Goal: Transaction & Acquisition: Purchase product/service

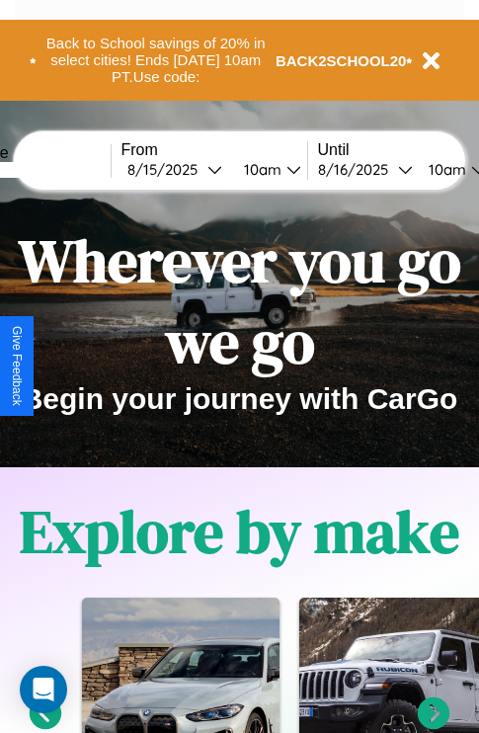
click at [66, 169] on input "text" at bounding box center [36, 170] width 148 height 16
type input "*********"
click at [198, 169] on div "8 / 15 / 2025" at bounding box center [167, 169] width 80 height 19
select select "*"
select select "****"
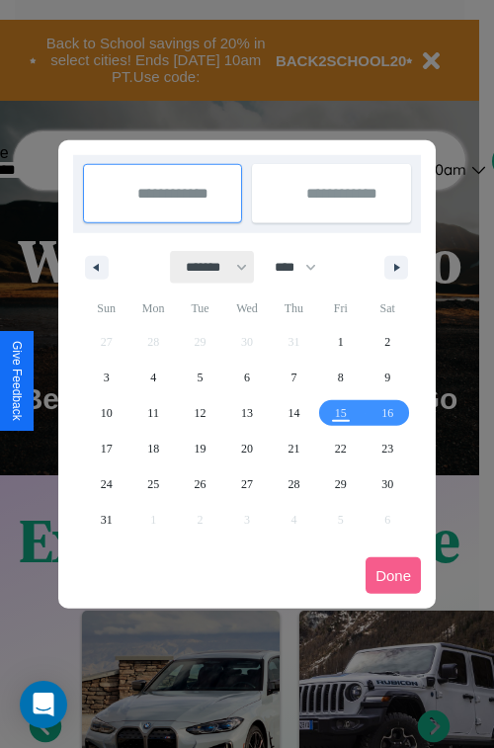
click at [207, 267] on select "******* ******** ***** ***** *** **** **** ****** ********* ******* ******** **…" at bounding box center [213, 267] width 84 height 33
select select "*"
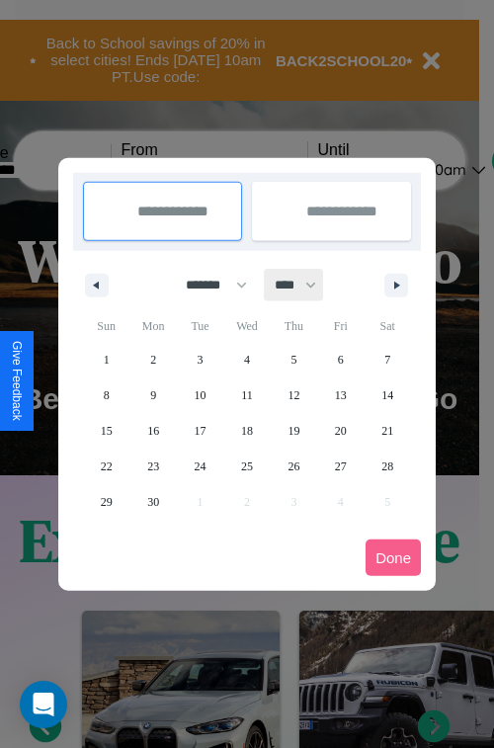
click at [304, 284] on select "**** **** **** **** **** **** **** **** **** **** **** **** **** **** **** ****…" at bounding box center [294, 285] width 59 height 33
select select "****"
click at [200, 430] on span "16" at bounding box center [201, 431] width 12 height 36
type input "**********"
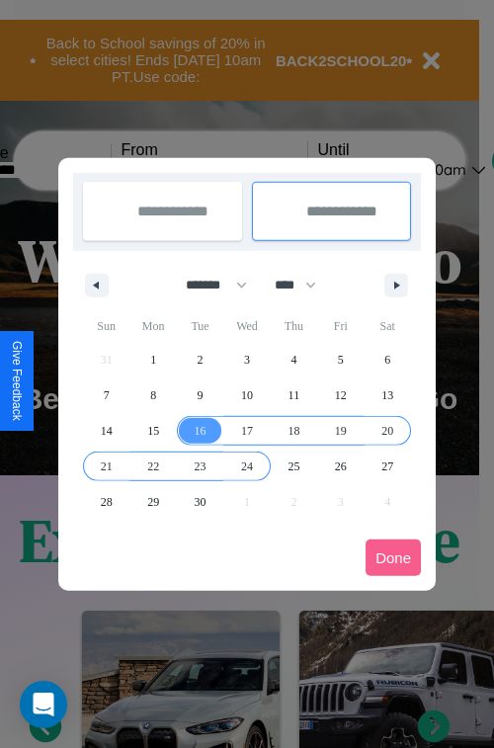
click at [246, 465] on span "24" at bounding box center [247, 466] width 12 height 36
type input "**********"
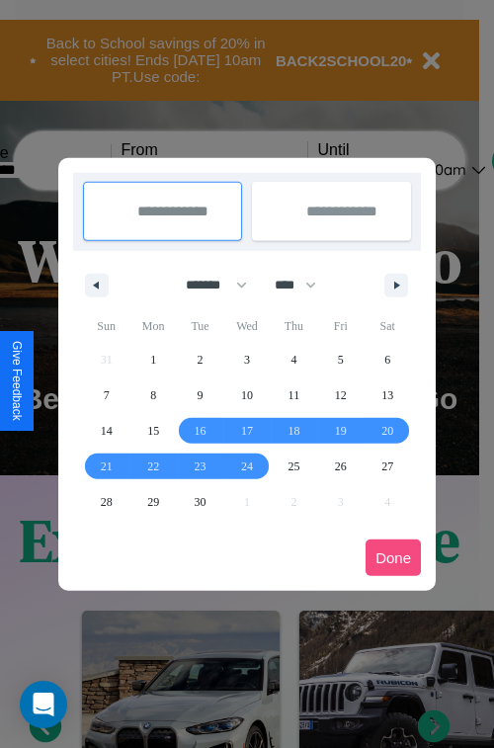
click at [393, 557] on button "Done" at bounding box center [392, 557] width 55 height 37
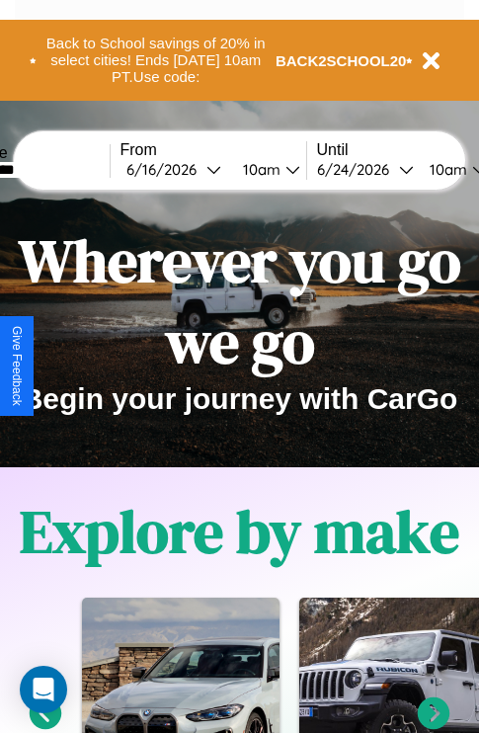
scroll to position [0, 74]
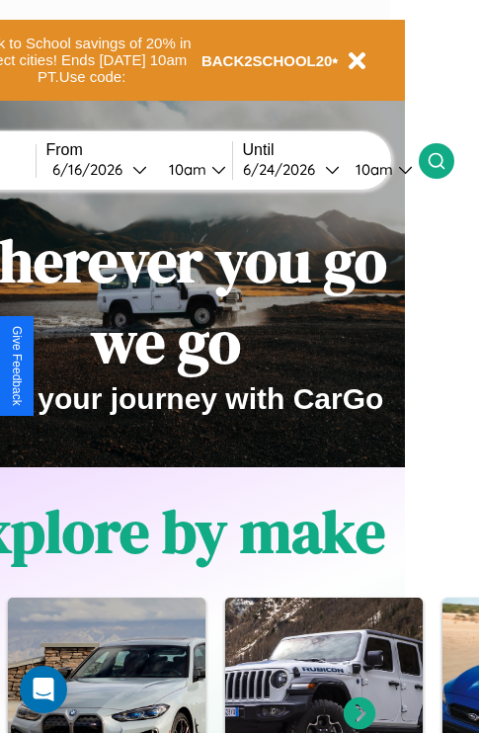
click at [446, 160] on icon at bounding box center [437, 161] width 20 height 20
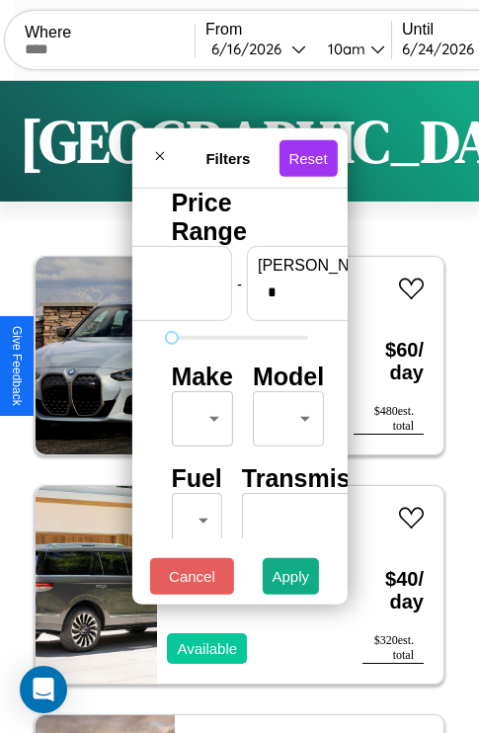
scroll to position [0, 122]
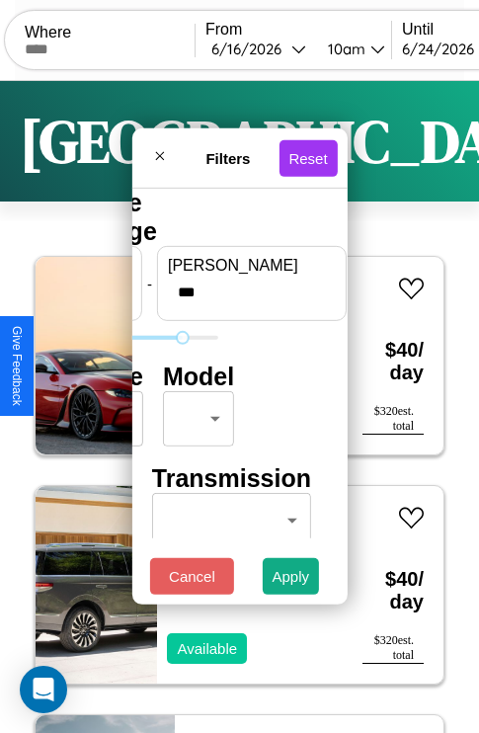
type input "***"
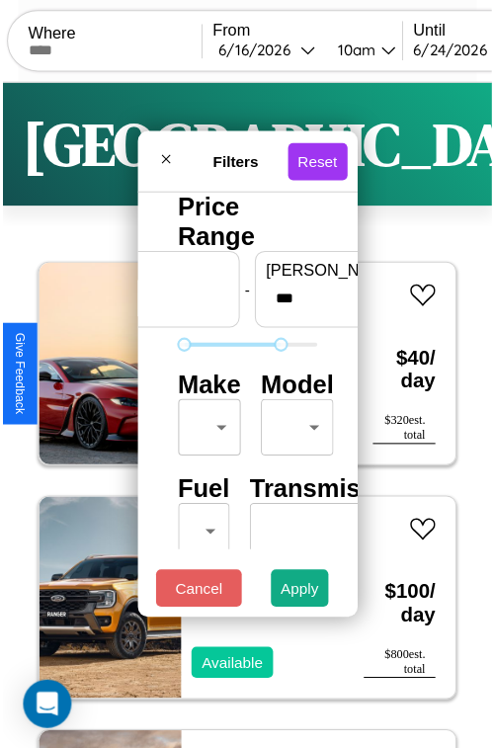
scroll to position [58, 0]
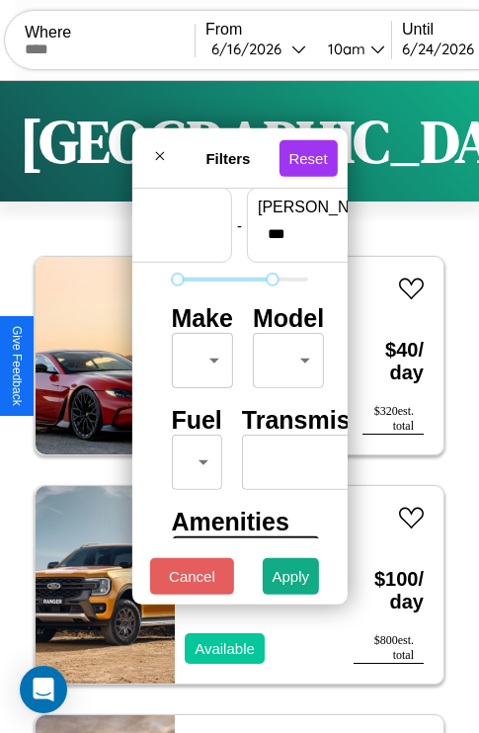
type input "**"
click at [199, 356] on body "CarGo Where From 6 / 16 / 2026 10am Until 6 / 24 / 2026 10am Become a Host Logi…" at bounding box center [239, 407] width 479 height 815
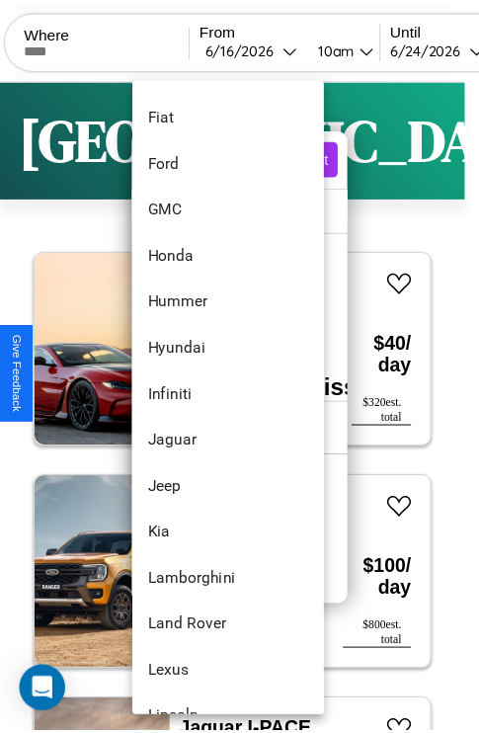
scroll to position [654, 0]
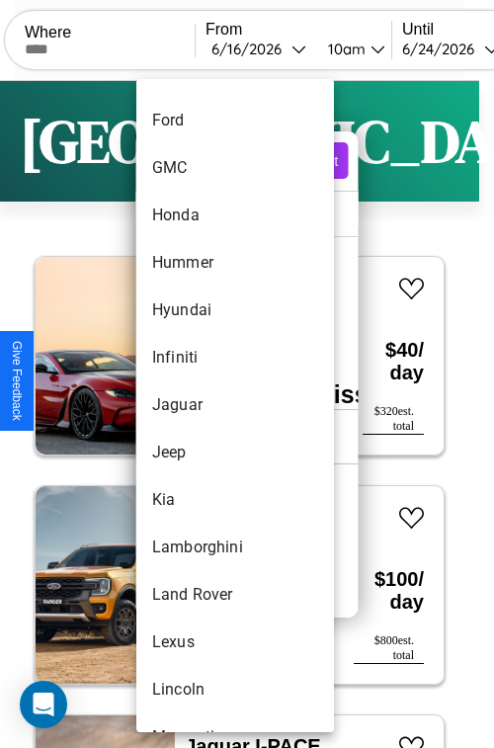
click at [198, 405] on li "Jaguar" at bounding box center [235, 404] width 198 height 47
type input "******"
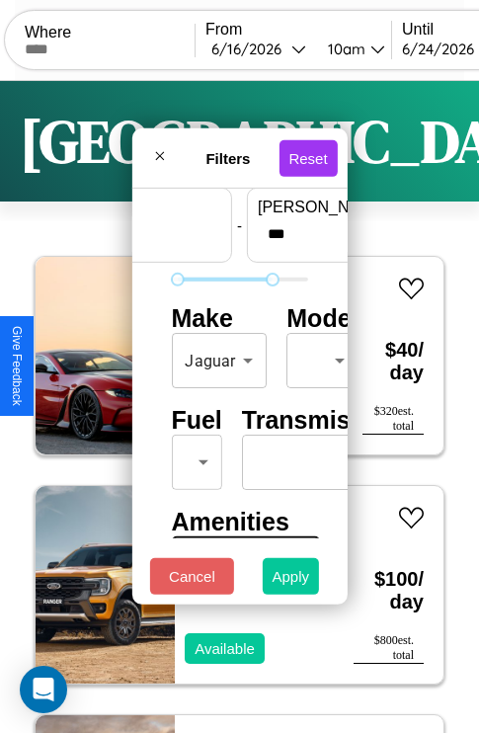
click at [291, 581] on button "Apply" at bounding box center [291, 576] width 57 height 37
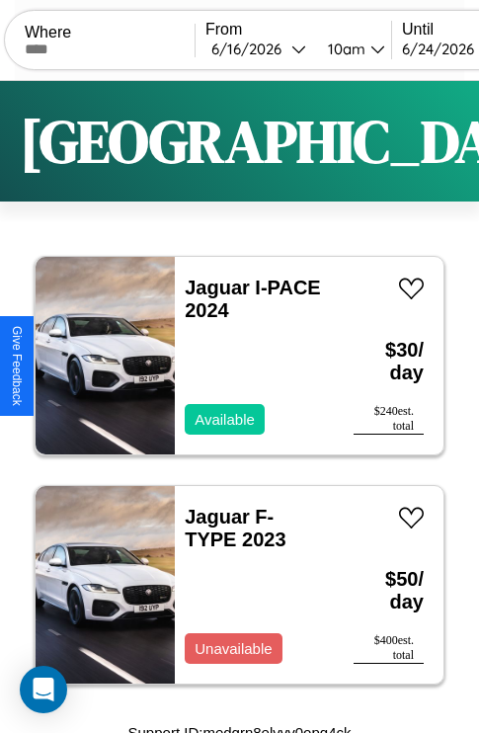
scroll to position [13, 0]
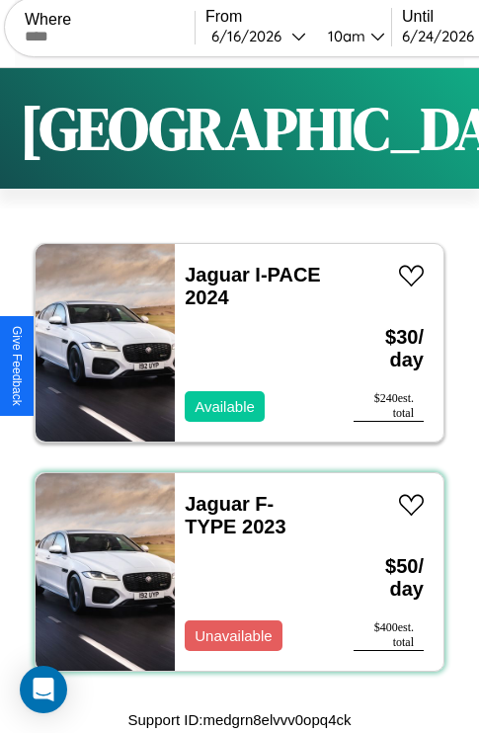
click at [232, 572] on div "Jaguar F-TYPE 2023 Unavailable" at bounding box center [254, 572] width 159 height 198
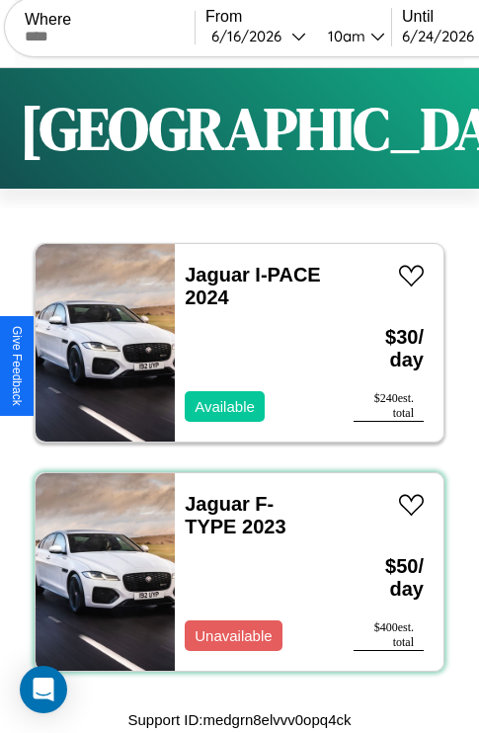
click at [232, 572] on div "Jaguar F-TYPE 2023 Unavailable" at bounding box center [254, 572] width 159 height 198
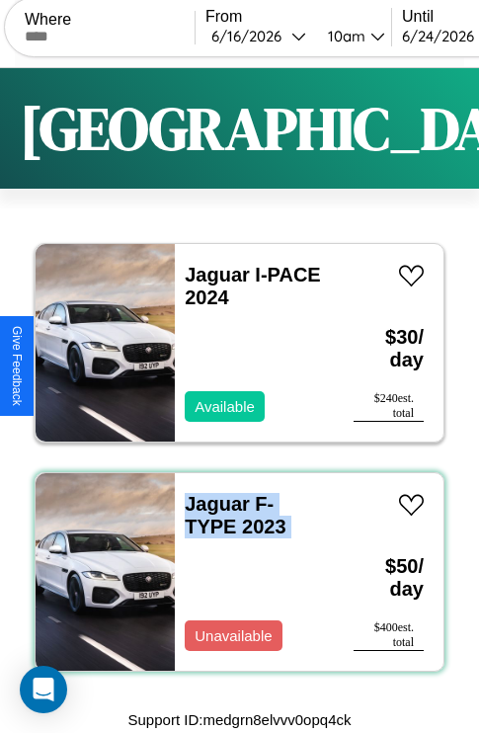
click at [232, 572] on div "Jaguar F-TYPE 2023 Unavailable" at bounding box center [254, 572] width 159 height 198
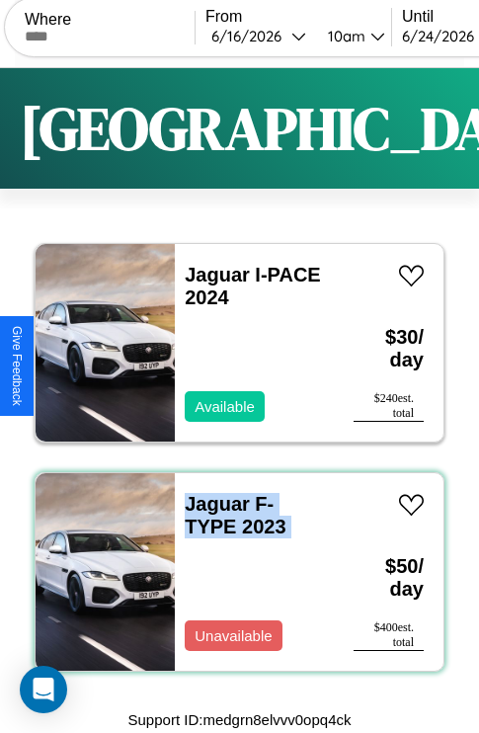
click at [232, 572] on div "Jaguar F-TYPE 2023 Unavailable" at bounding box center [254, 572] width 159 height 198
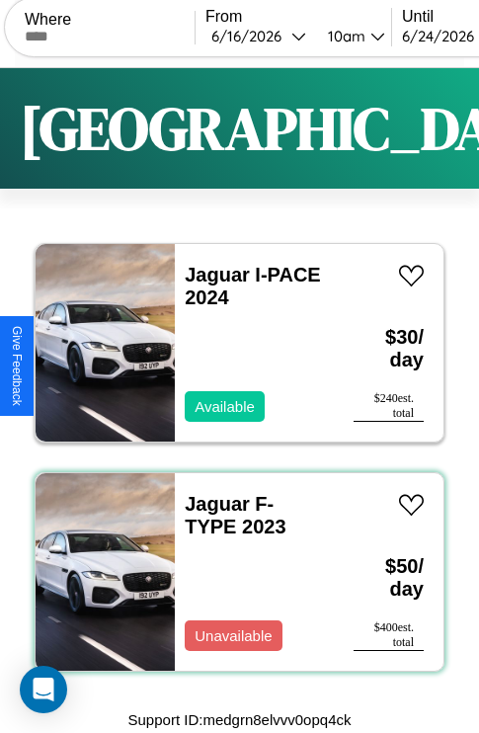
click at [232, 572] on div "Jaguar F-TYPE 2023 Unavailable" at bounding box center [254, 572] width 159 height 198
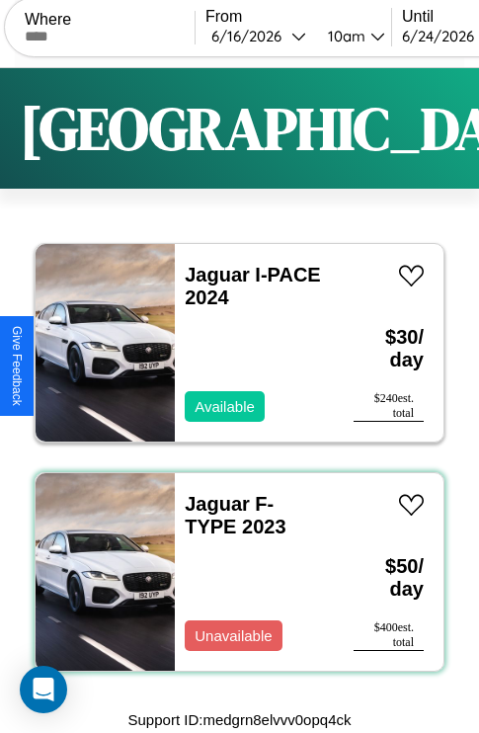
click at [232, 572] on div "Jaguar F-TYPE 2023 Unavailable" at bounding box center [254, 572] width 159 height 198
click at [211, 504] on link "Jaguar F-TYPE 2023" at bounding box center [235, 515] width 101 height 44
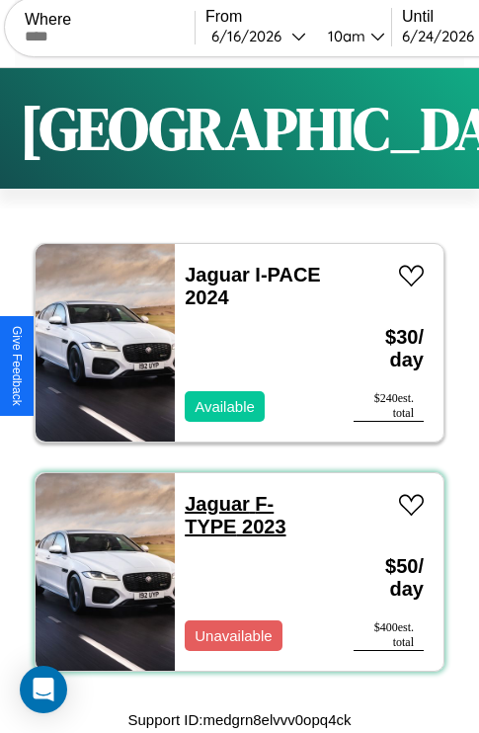
scroll to position [0, 0]
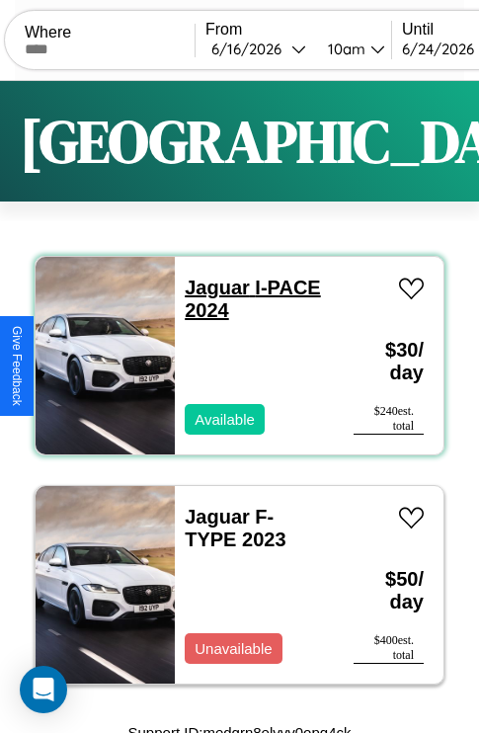
click at [211, 287] on link "Jaguar I-PACE 2024" at bounding box center [252, 299] width 135 height 44
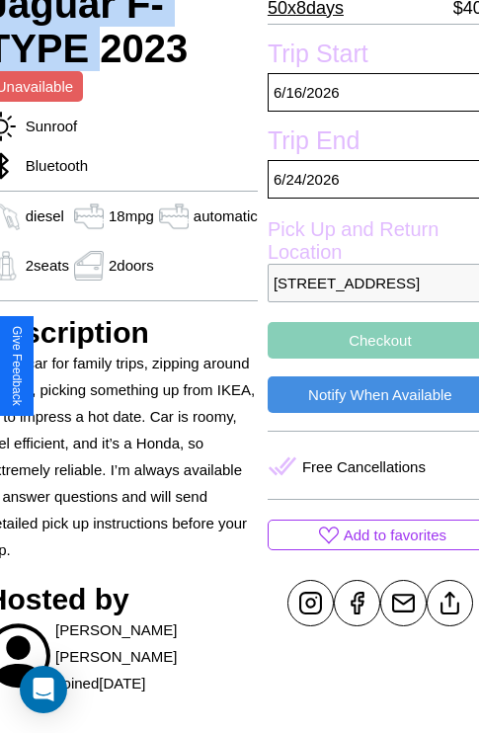
scroll to position [493, 87]
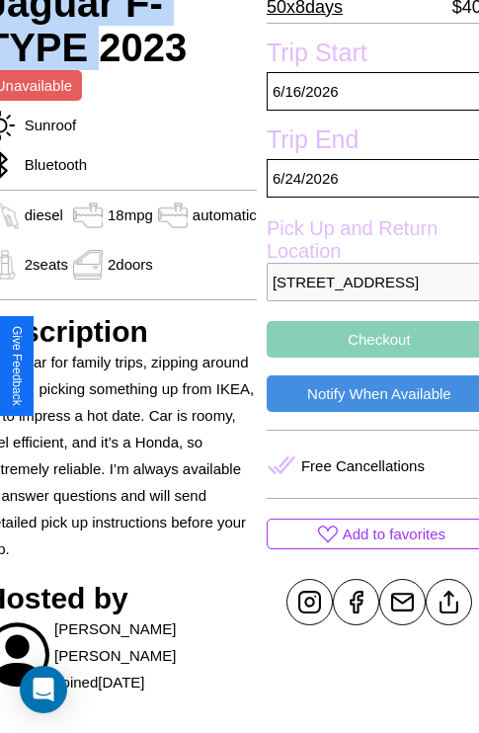
click at [365, 358] on button "Checkout" at bounding box center [379, 339] width 225 height 37
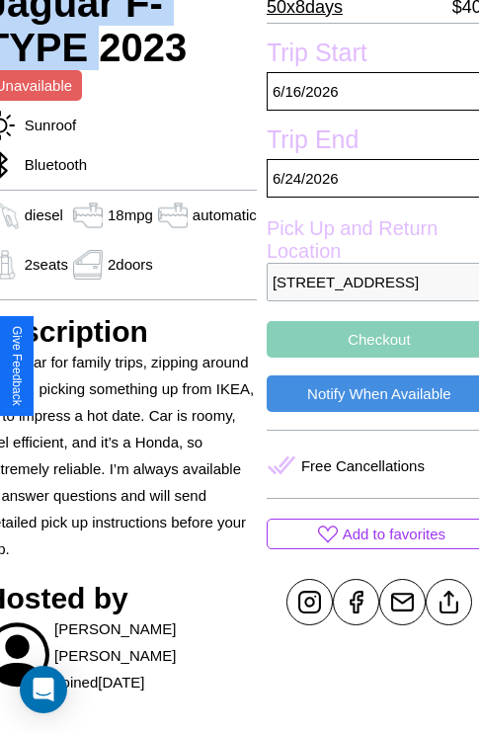
click at [365, 358] on button "Checkout" at bounding box center [379, 339] width 225 height 37
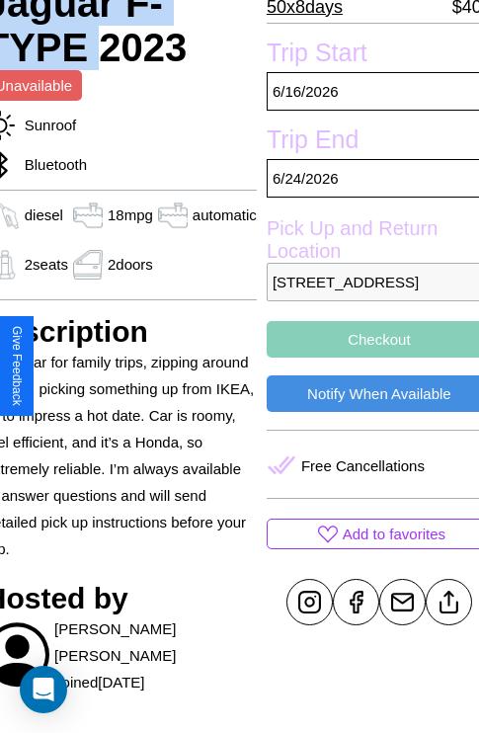
click at [365, 358] on button "Checkout" at bounding box center [379, 339] width 225 height 37
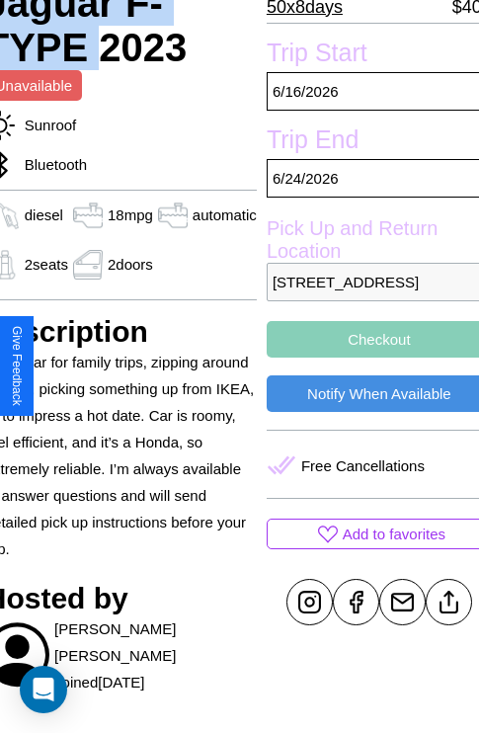
click at [365, 358] on button "Checkout" at bounding box center [379, 339] width 225 height 37
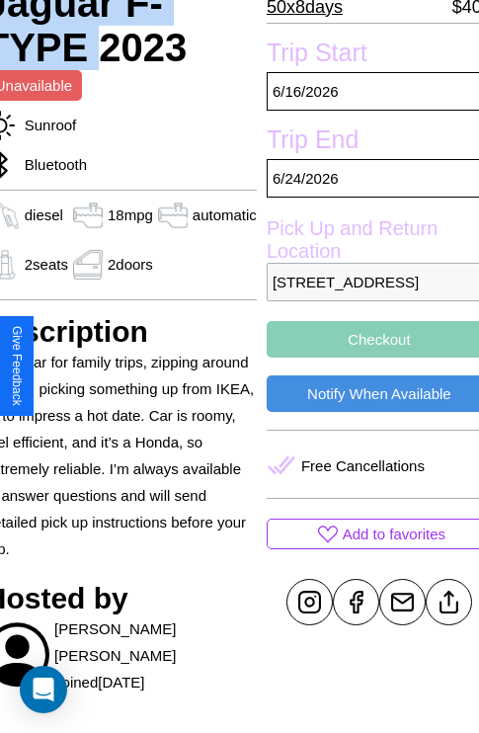
click at [365, 358] on button "Checkout" at bounding box center [379, 339] width 225 height 37
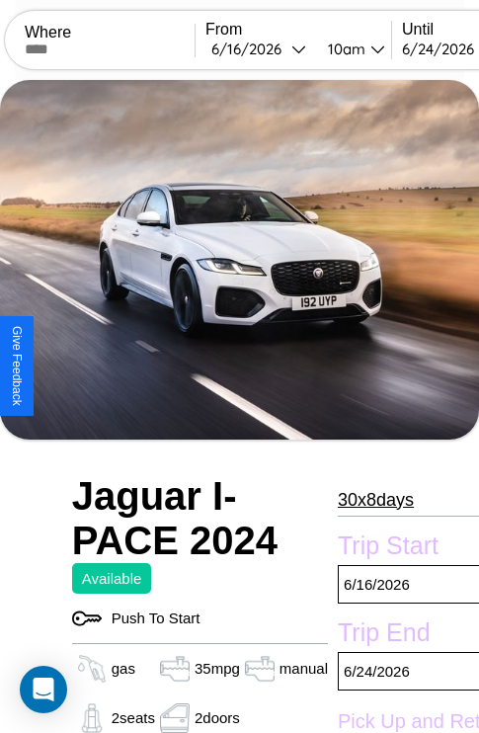
scroll to position [520, 67]
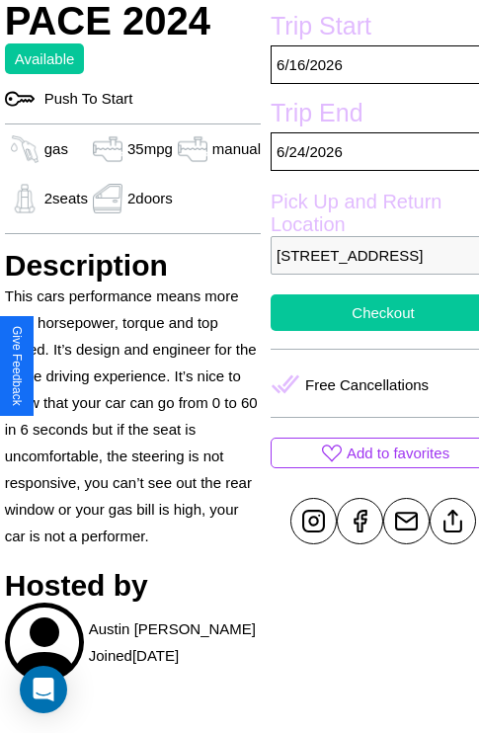
click at [366, 331] on button "Checkout" at bounding box center [383, 312] width 225 height 37
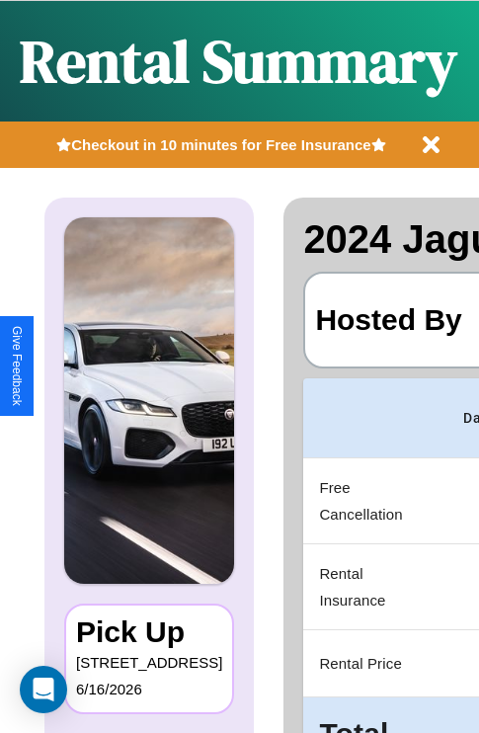
scroll to position [0, 374]
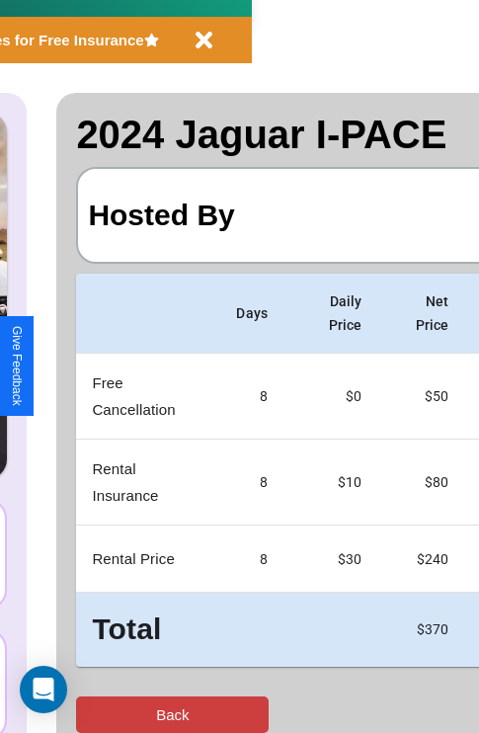
click at [96, 714] on button "Back" at bounding box center [172, 714] width 193 height 37
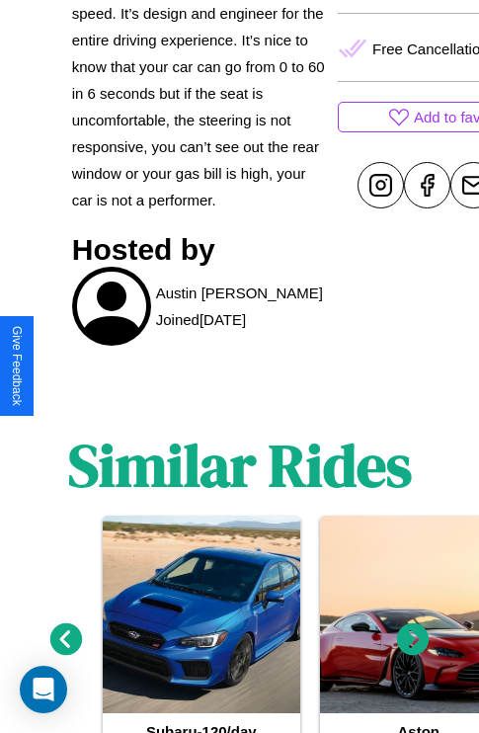
scroll to position [938, 0]
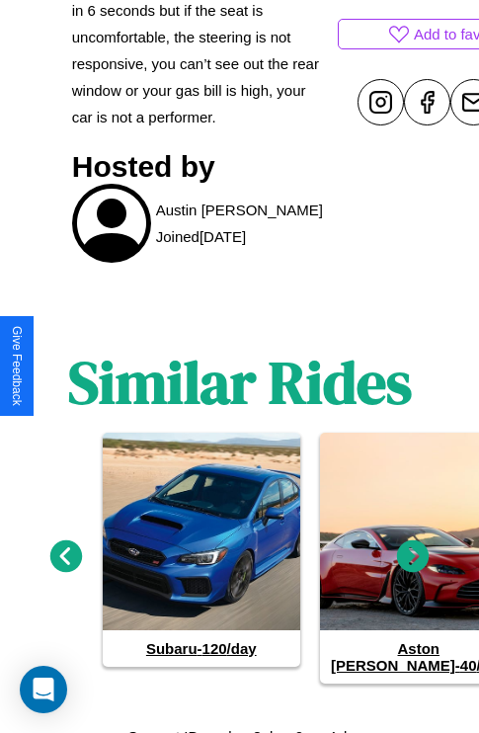
click at [65, 549] on icon at bounding box center [66, 556] width 33 height 33
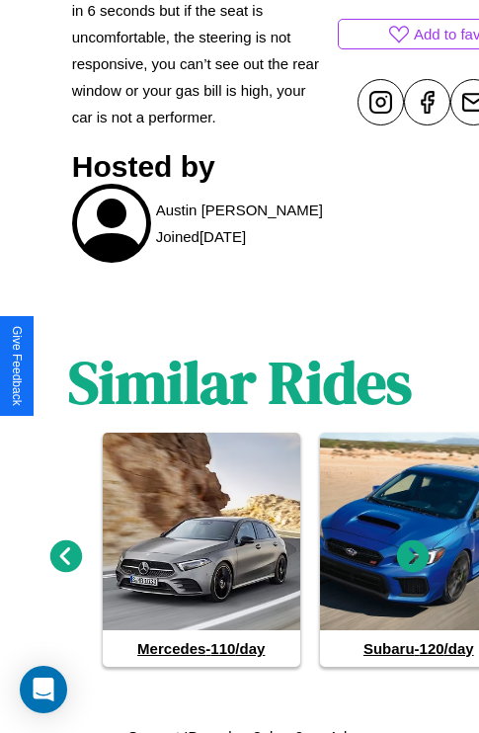
click at [413, 549] on icon at bounding box center [413, 556] width 33 height 33
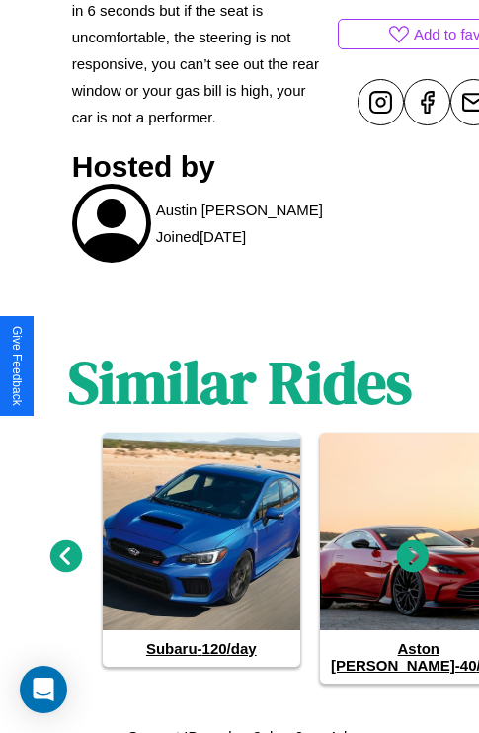
click at [413, 549] on icon at bounding box center [413, 556] width 33 height 33
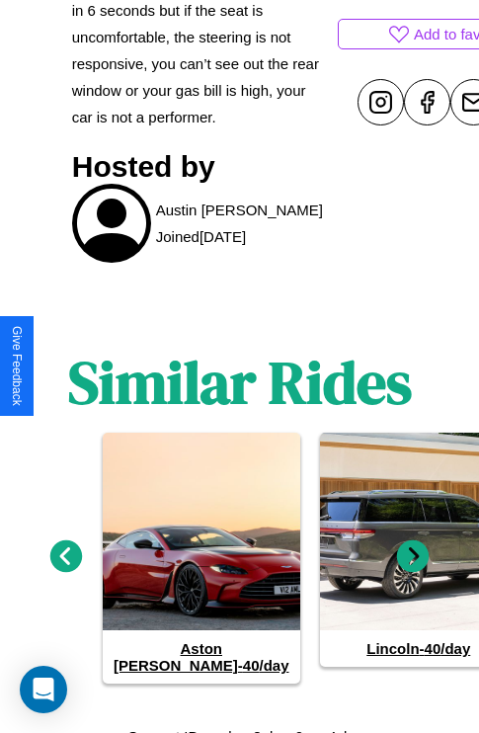
click at [413, 549] on icon at bounding box center [413, 556] width 33 height 33
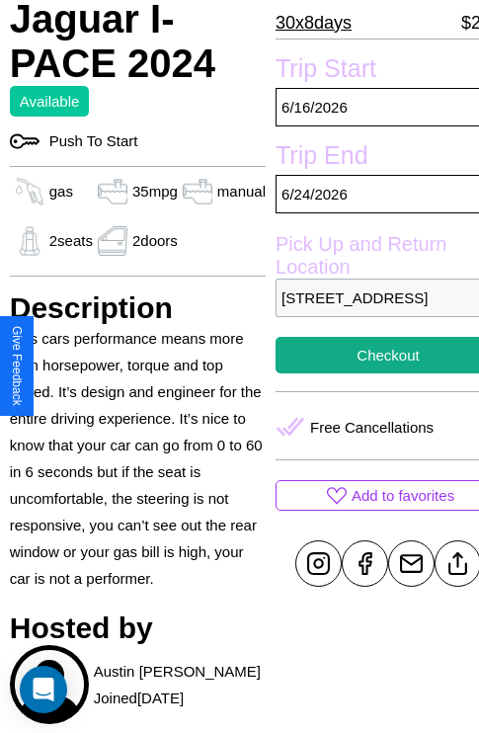
scroll to position [436, 67]
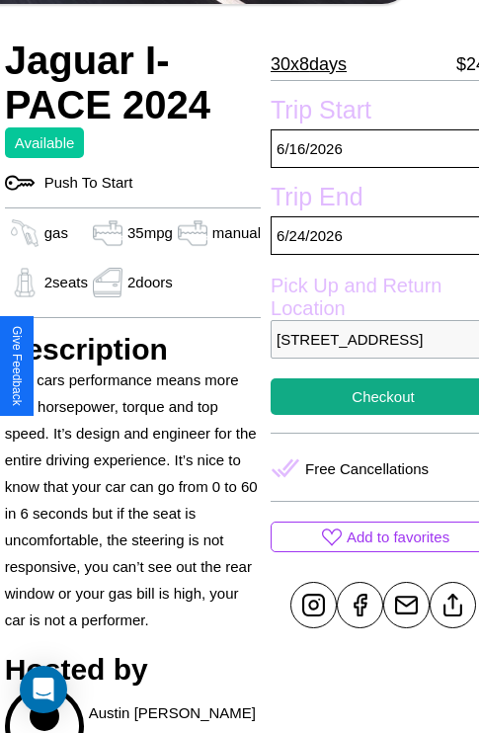
click at [366, 359] on p "[STREET_ADDRESS]" at bounding box center [383, 339] width 225 height 39
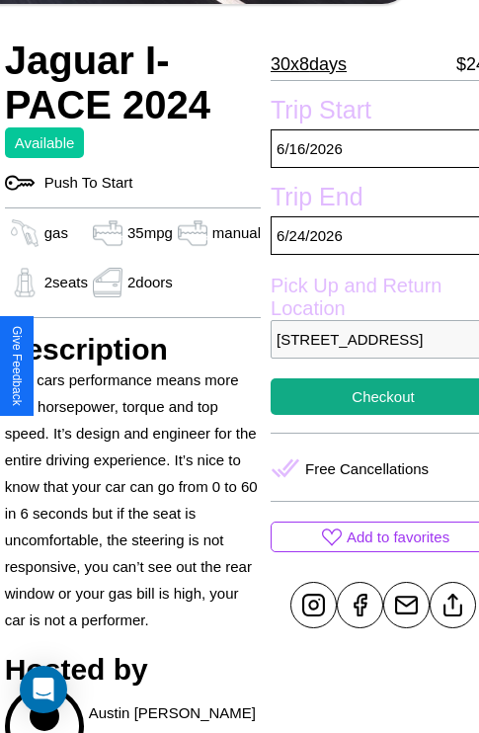
click at [366, 359] on p "[STREET_ADDRESS]" at bounding box center [383, 339] width 225 height 39
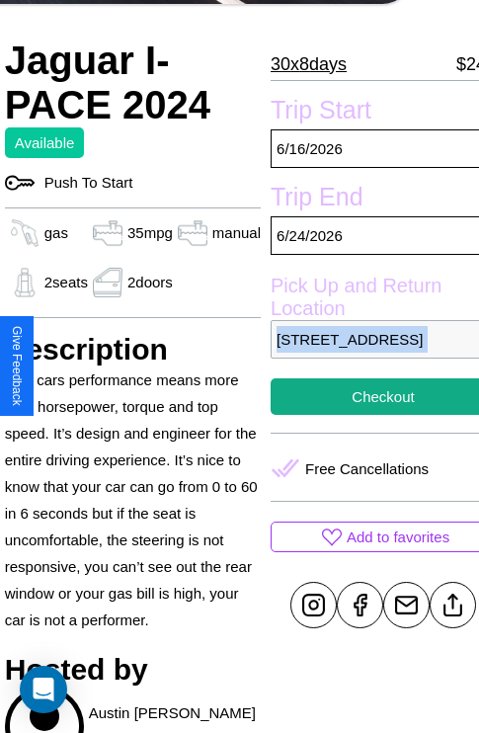
click at [366, 359] on p "[STREET_ADDRESS]" at bounding box center [383, 339] width 225 height 39
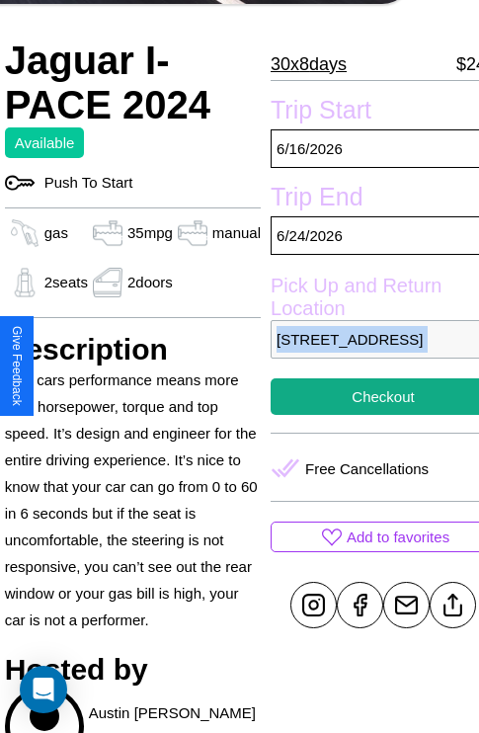
click at [366, 359] on p "[STREET_ADDRESS]" at bounding box center [383, 339] width 225 height 39
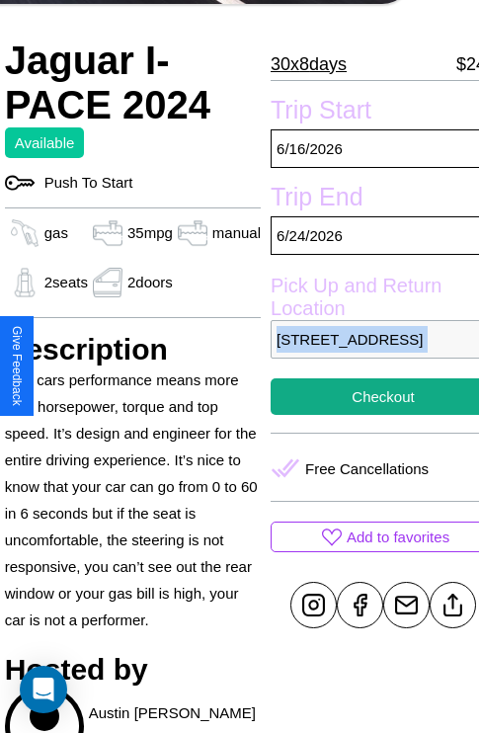
click at [366, 359] on p "[STREET_ADDRESS]" at bounding box center [383, 339] width 225 height 39
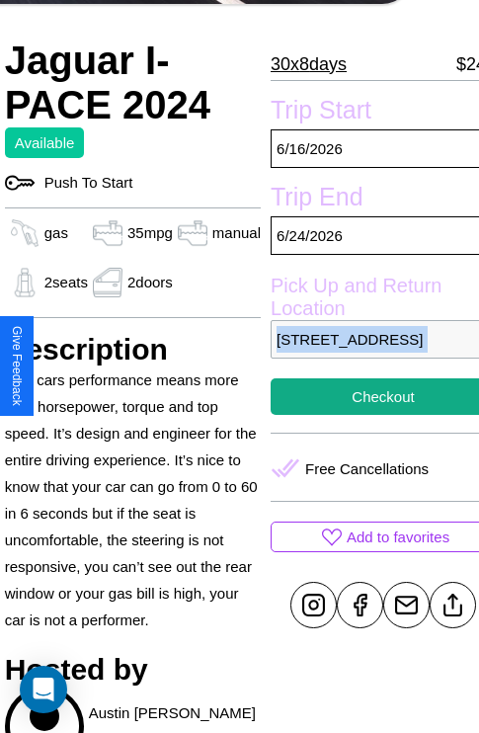
click at [366, 359] on p "[STREET_ADDRESS]" at bounding box center [383, 339] width 225 height 39
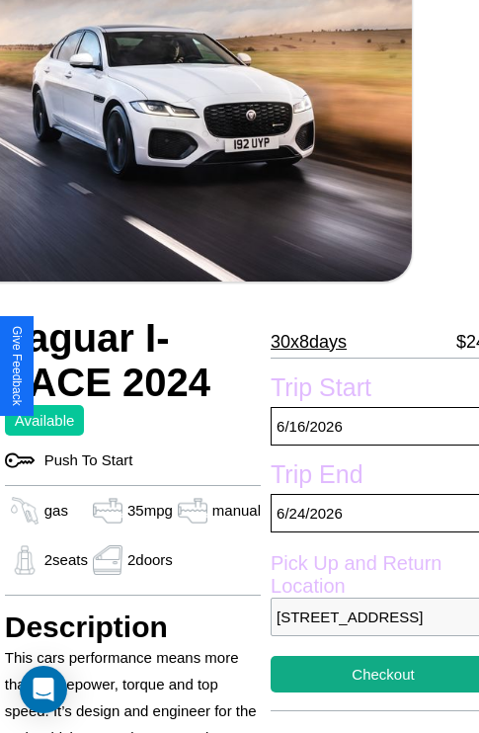
scroll to position [133, 67]
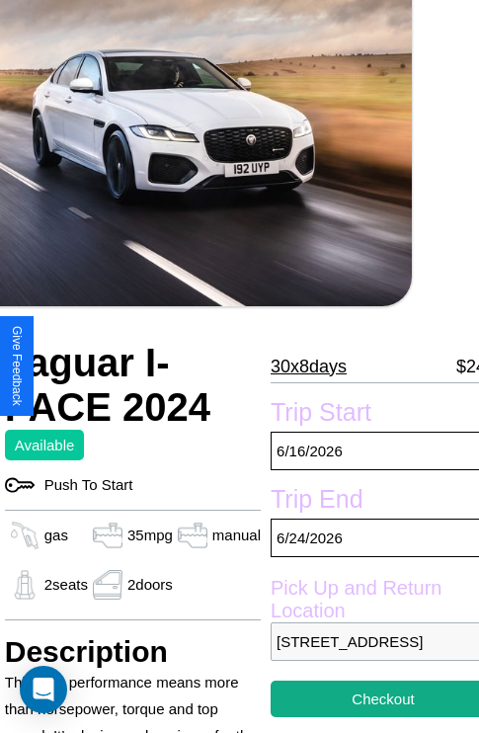
click at [299, 365] on p "30 x 8 days" at bounding box center [309, 367] width 76 height 32
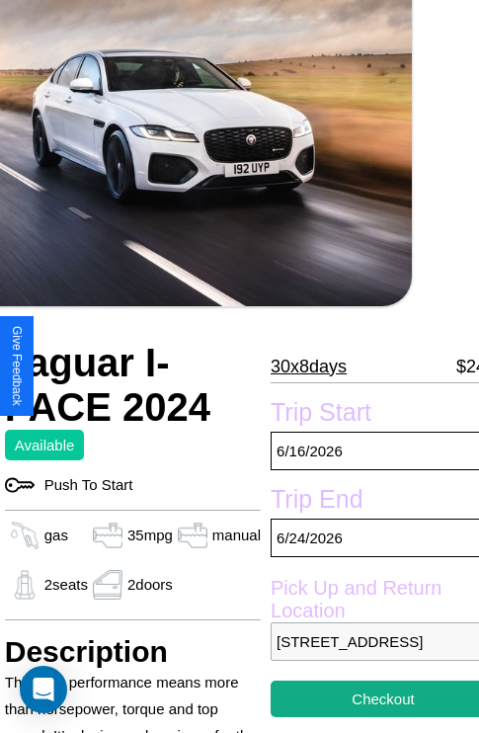
click at [299, 365] on p "30 x 8 days" at bounding box center [309, 367] width 76 height 32
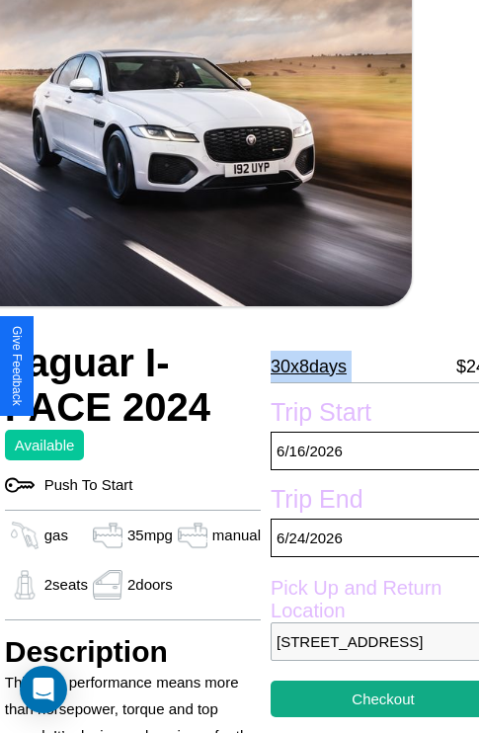
click at [299, 365] on p "30 x 8 days" at bounding box center [309, 367] width 76 height 32
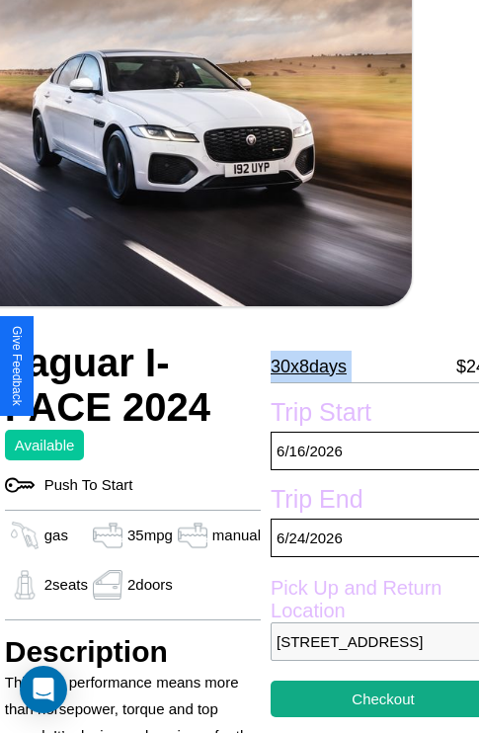
click at [299, 365] on p "30 x 8 days" at bounding box center [309, 367] width 76 height 32
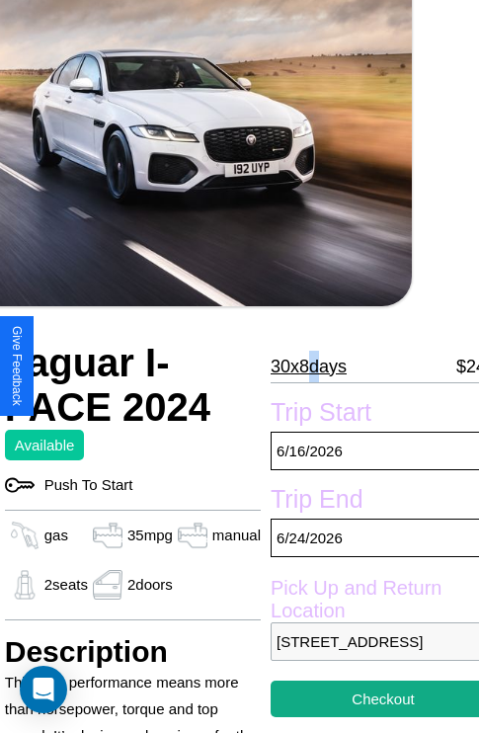
click at [299, 365] on p "30 x 8 days" at bounding box center [309, 367] width 76 height 32
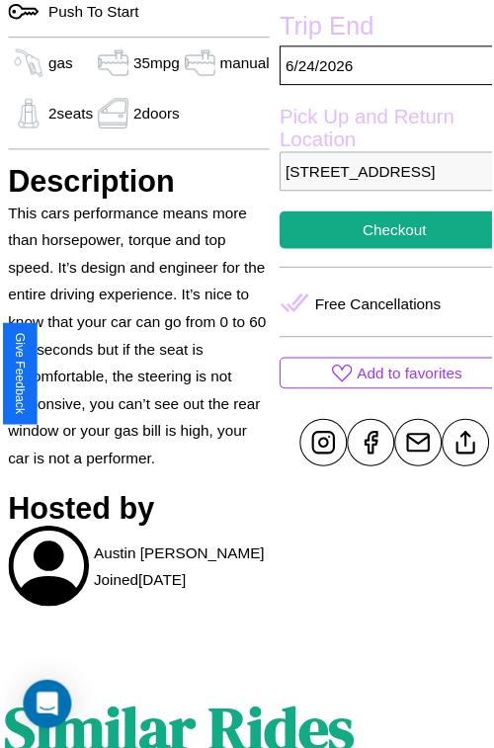
scroll to position [660, 67]
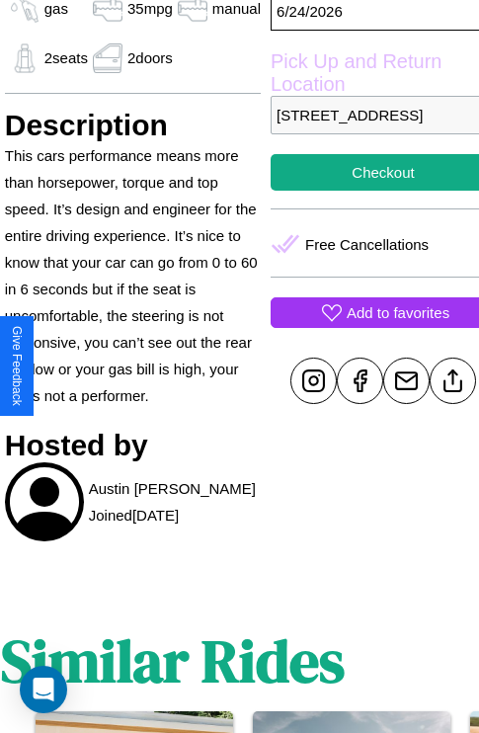
click at [366, 326] on p "Add to favorites" at bounding box center [398, 312] width 103 height 27
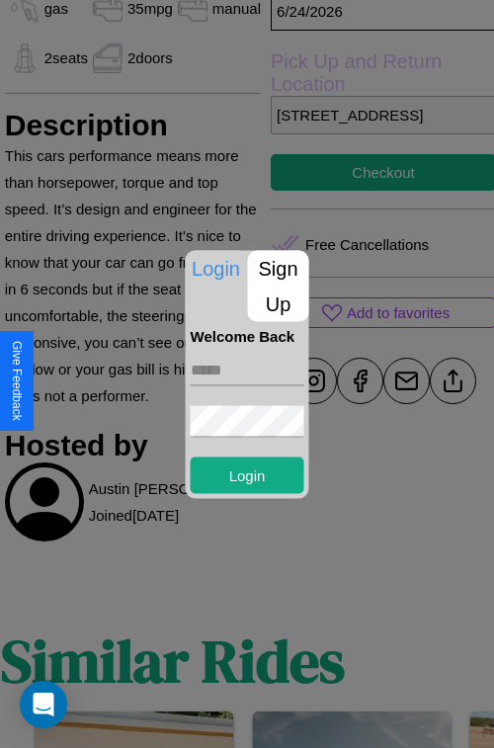
click at [278, 285] on p "Sign Up" at bounding box center [278, 285] width 61 height 71
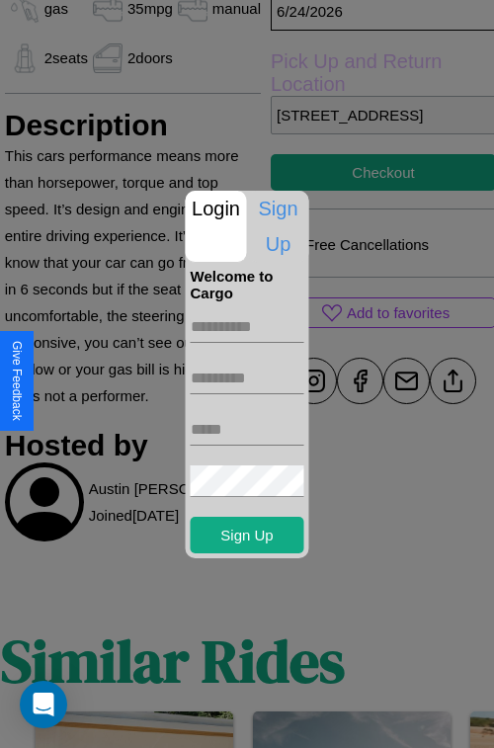
click at [247, 326] on input "text" at bounding box center [248, 327] width 114 height 32
type input "*****"
click at [247, 377] on input "text" at bounding box center [248, 379] width 114 height 32
type input "******"
click at [247, 429] on input "text" at bounding box center [248, 430] width 114 height 32
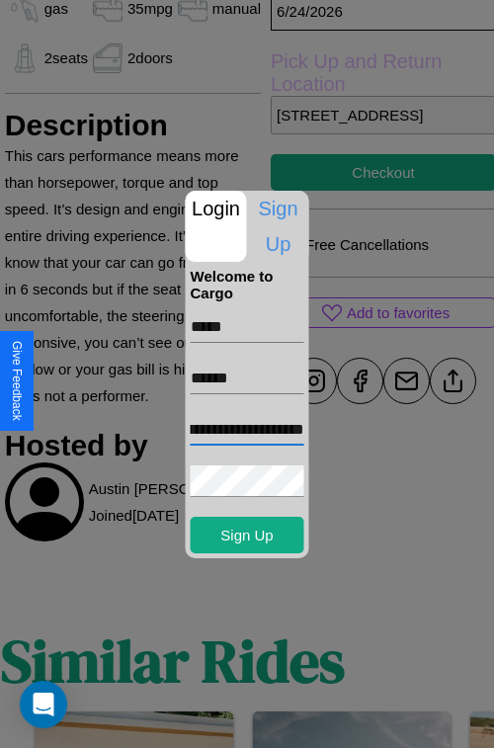
scroll to position [0, 74]
type input "**********"
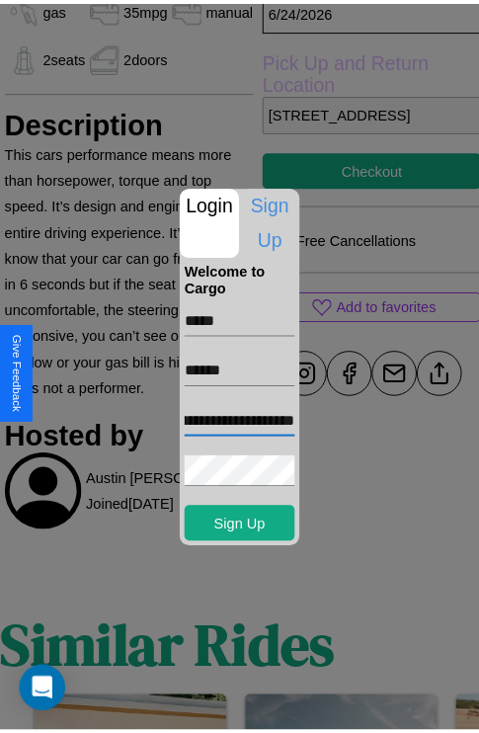
scroll to position [0, 0]
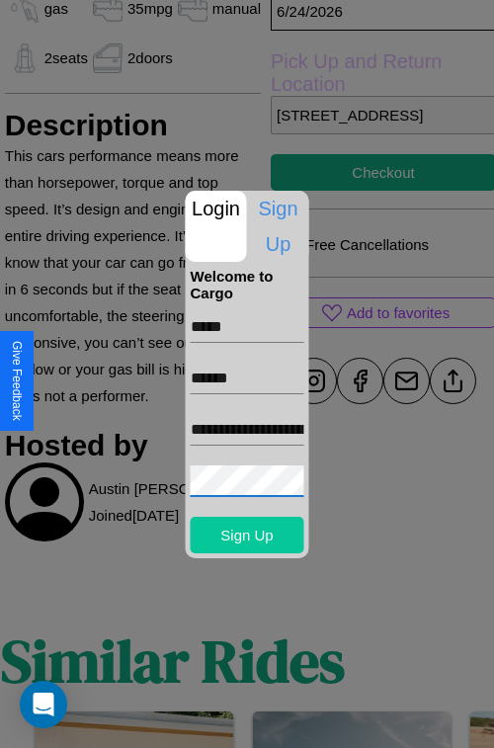
click at [247, 534] on button "Sign Up" at bounding box center [248, 535] width 114 height 37
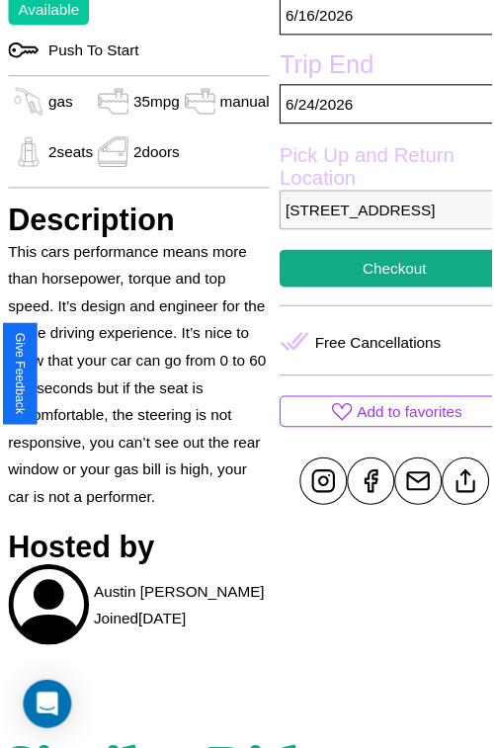
scroll to position [520, 67]
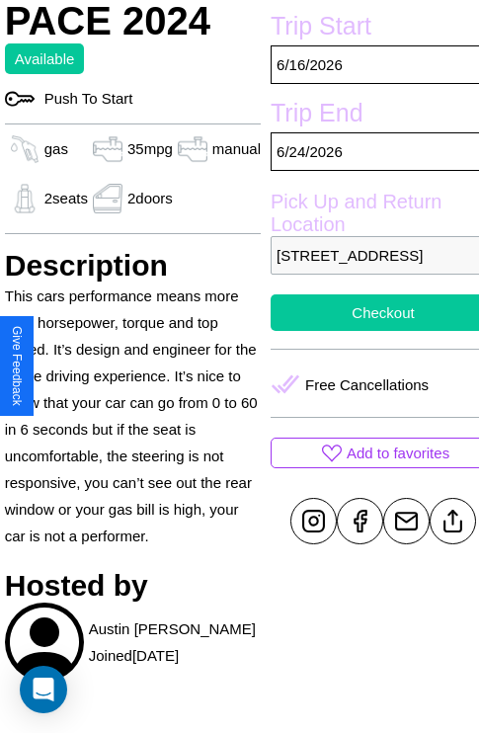
click at [366, 331] on button "Checkout" at bounding box center [383, 312] width 225 height 37
